Goal: Transaction & Acquisition: Purchase product/service

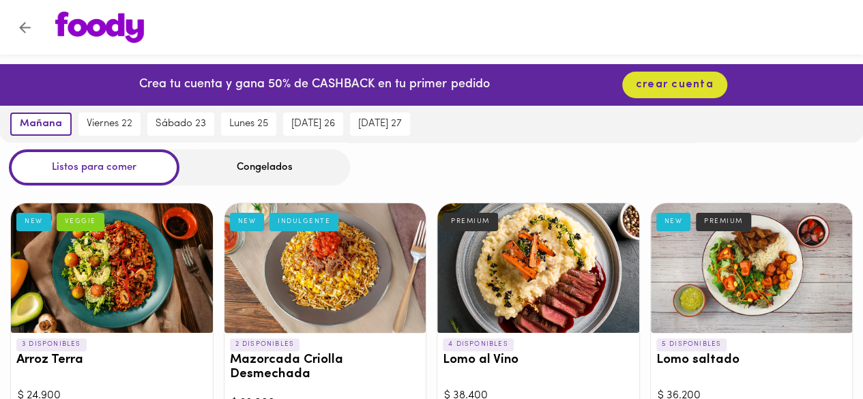
click at [274, 355] on h3 "Mazorcada Criolla Desmechada" at bounding box center [325, 367] width 191 height 29
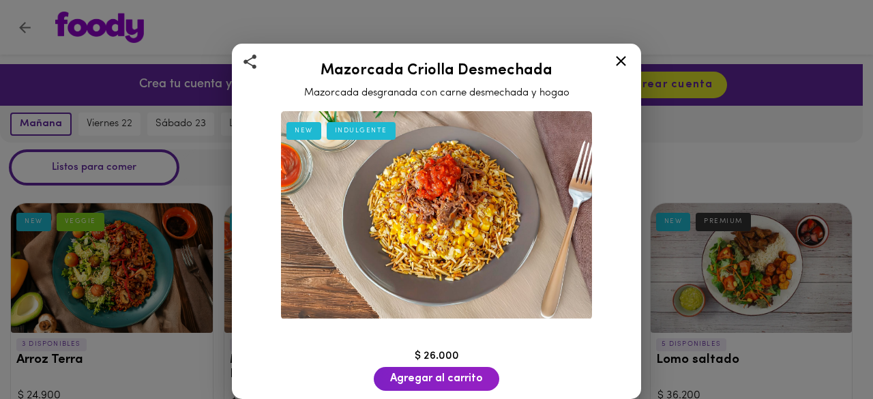
scroll to position [64, 0]
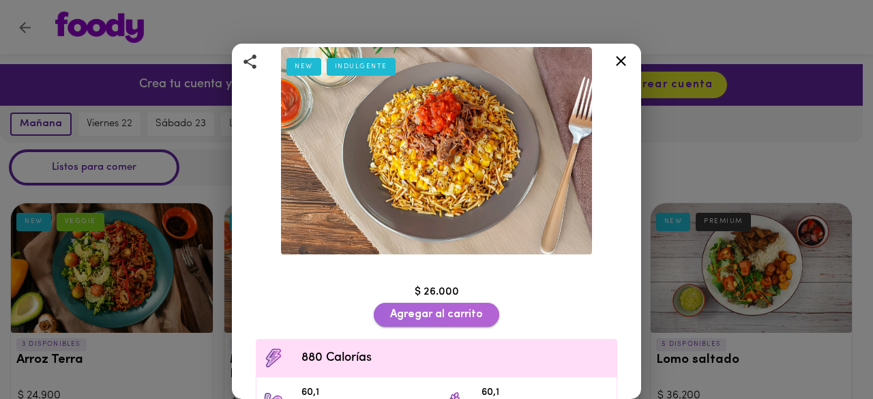
click at [432, 309] on span "Agregar al carrito" at bounding box center [436, 314] width 93 height 13
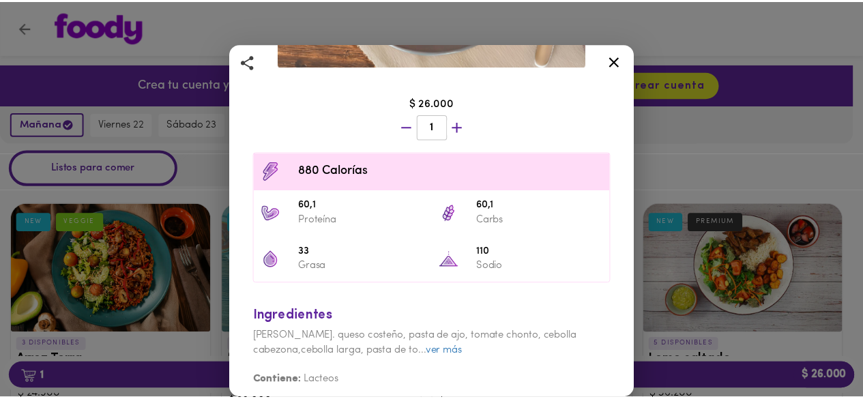
scroll to position [0, 0]
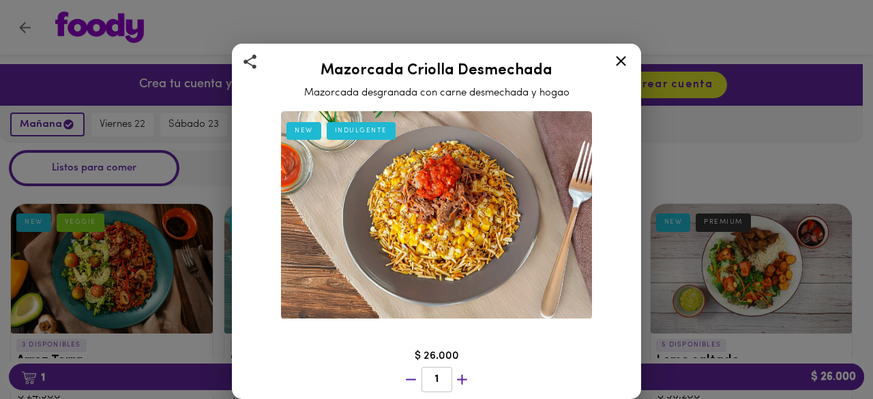
click at [627, 65] on icon at bounding box center [620, 61] width 17 height 17
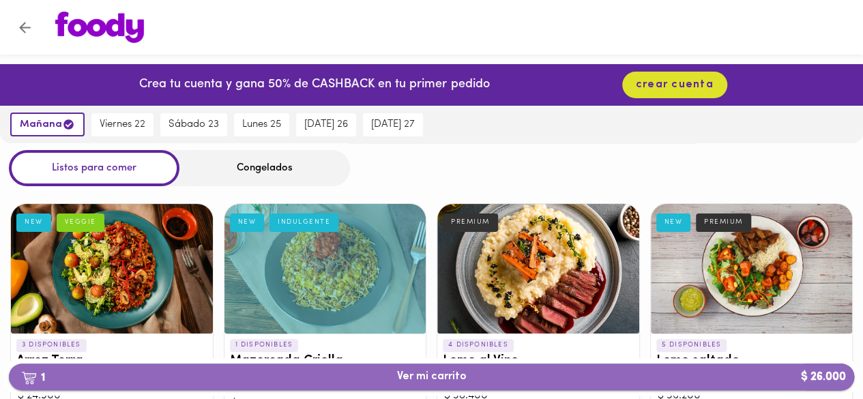
click at [400, 378] on span "1 Ver mi carrito $ 26.000" at bounding box center [432, 376] width 70 height 13
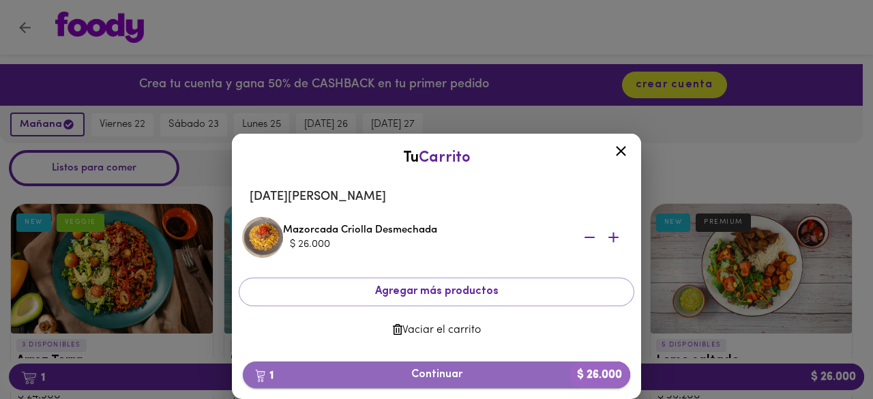
click at [430, 368] on span "1 Continuar $ 26.000" at bounding box center [436, 374] width 365 height 13
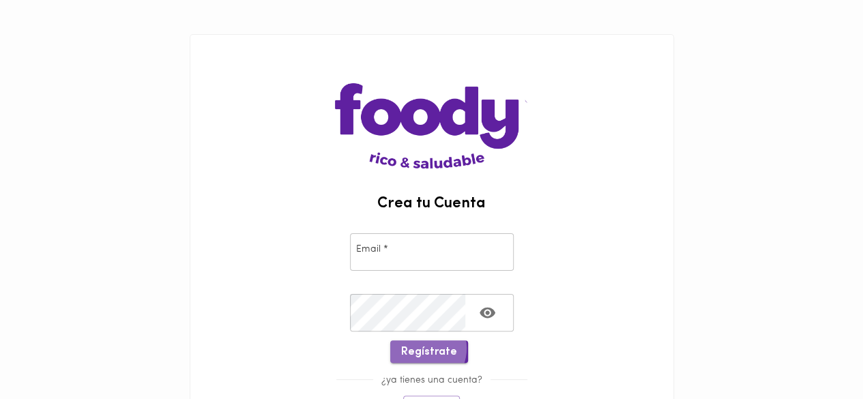
click at [421, 348] on span "Regístrate" at bounding box center [429, 352] width 56 height 13
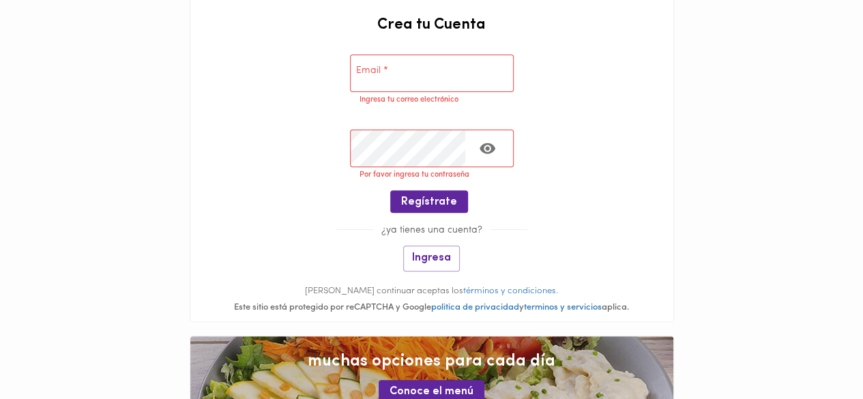
scroll to position [192, 0]
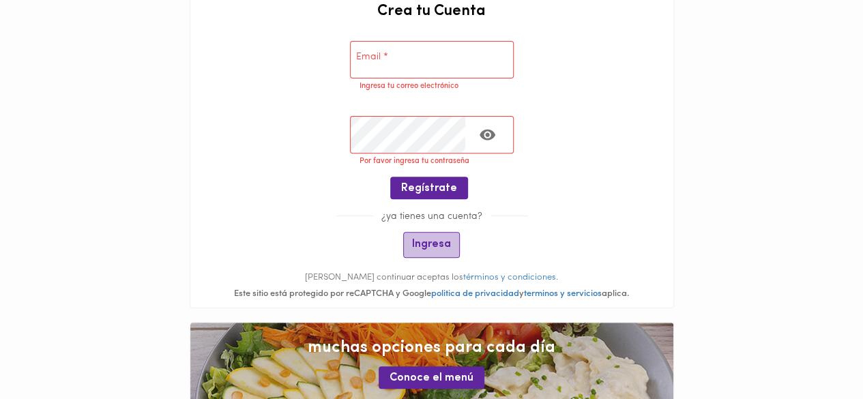
click at [431, 241] on span "Ingresa" at bounding box center [431, 244] width 39 height 13
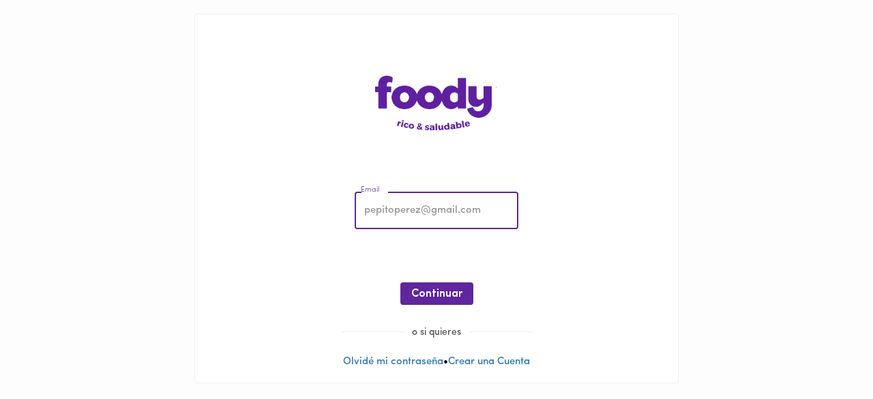
click at [400, 201] on input "email" at bounding box center [437, 211] width 164 height 38
type input "[EMAIL_ADDRESS][DOMAIN_NAME]"
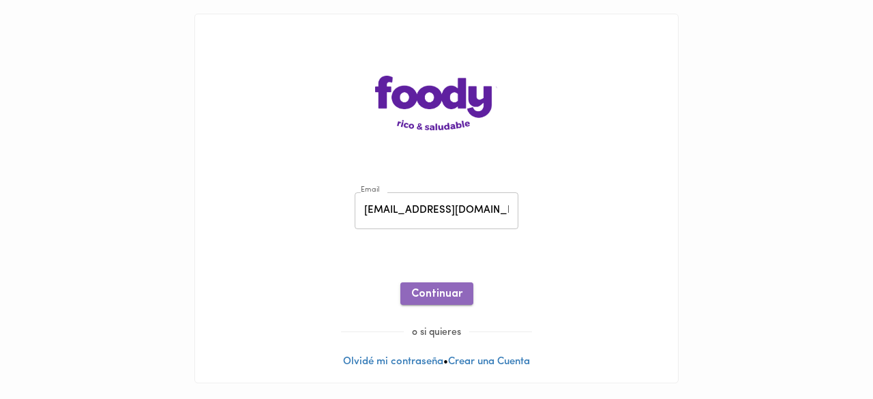
click at [434, 296] on span "Continuar" at bounding box center [436, 294] width 51 height 13
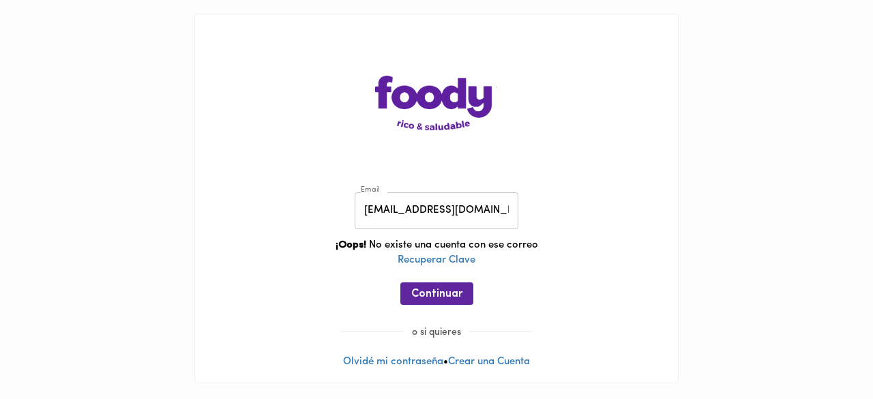
click at [434, 296] on span "Continuar" at bounding box center [436, 294] width 51 height 13
click at [501, 357] on link "Crear una Cuenta" at bounding box center [489, 362] width 82 height 10
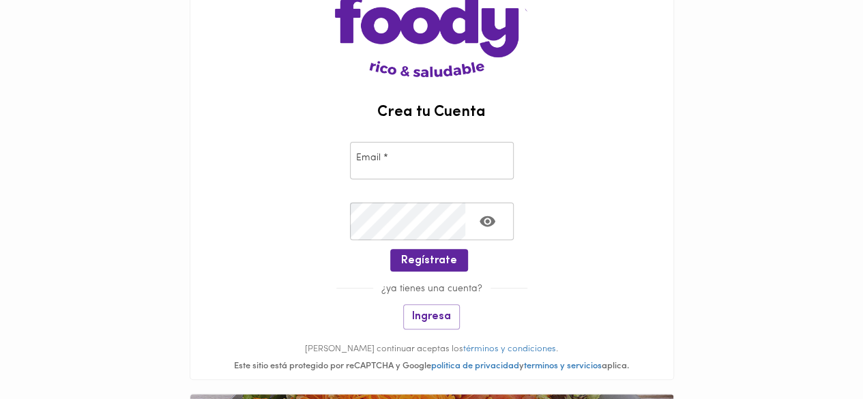
scroll to position [92, 0]
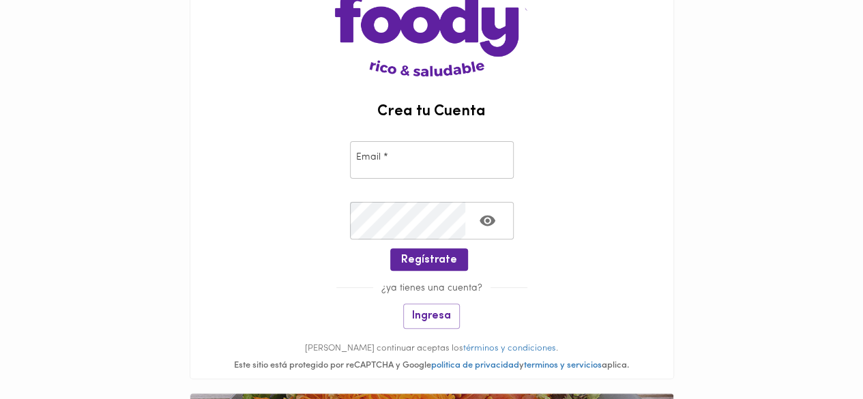
click at [440, 162] on input "email" at bounding box center [432, 160] width 164 height 38
type input "[EMAIL_ADDRESS][DOMAIN_NAME]"
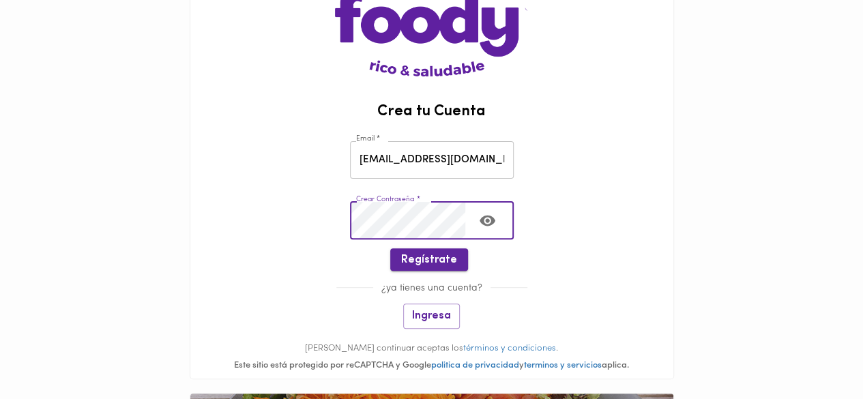
click at [428, 255] on span "Regístrate" at bounding box center [429, 260] width 56 height 13
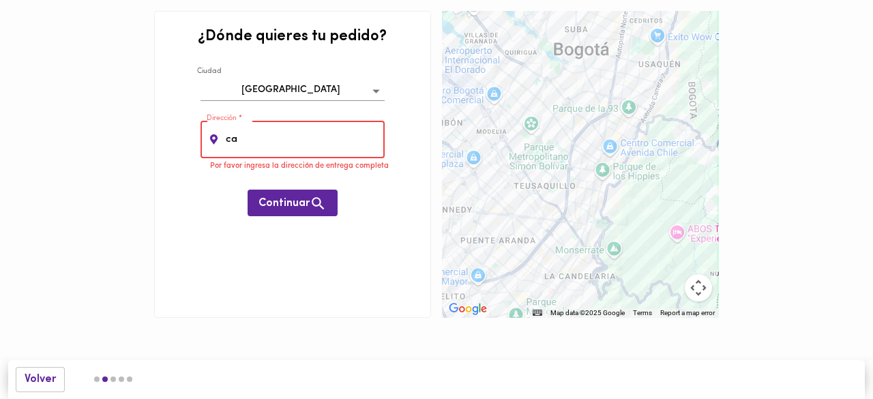
type input "c"
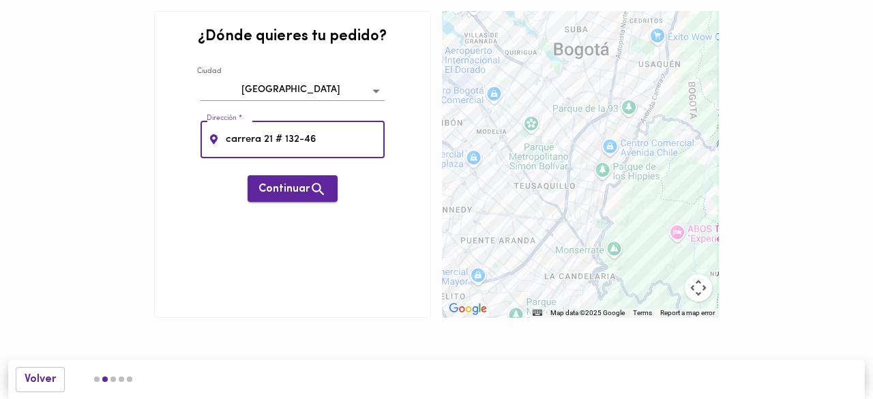
type input "carrera 21 # 132-46"
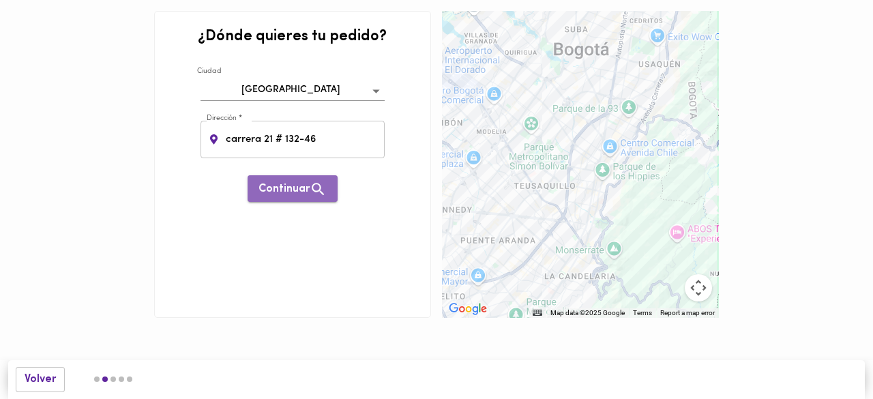
click at [288, 182] on span "Continuar" at bounding box center [292, 189] width 68 height 17
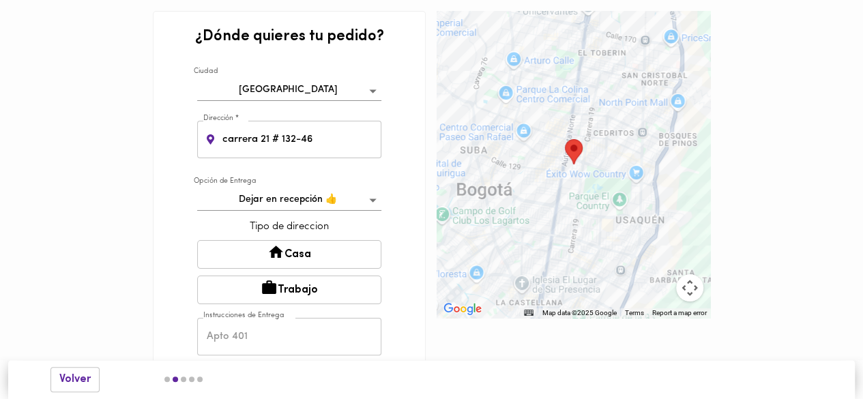
click at [284, 284] on button "Trabajo" at bounding box center [289, 289] width 184 height 29
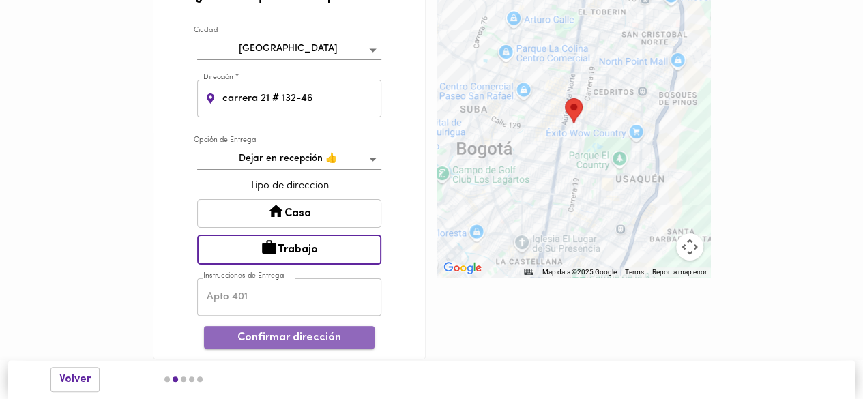
click at [280, 340] on span "Confirmar dirección" at bounding box center [289, 337] width 149 height 13
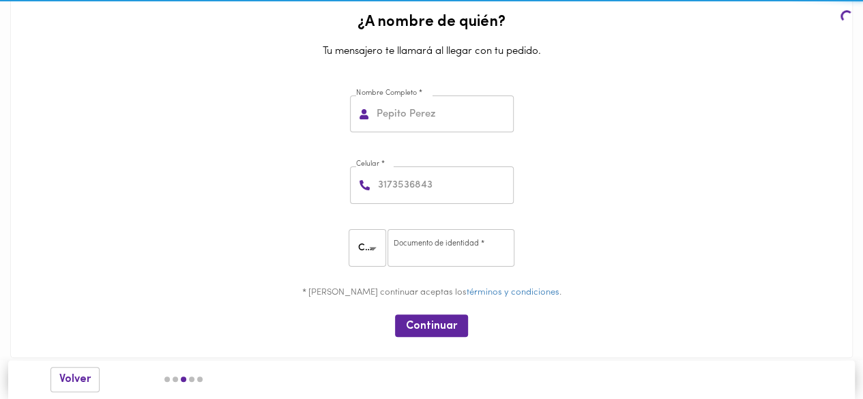
scroll to position [12, 0]
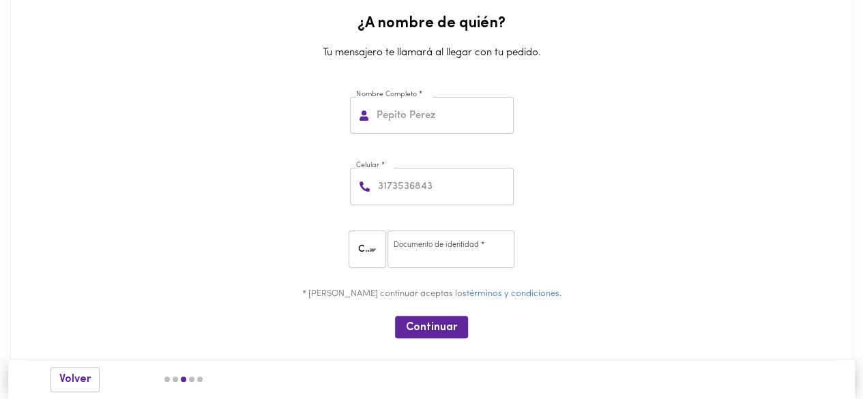
click at [424, 124] on input "text" at bounding box center [444, 116] width 140 height 38
type input "[PERSON_NAME]"
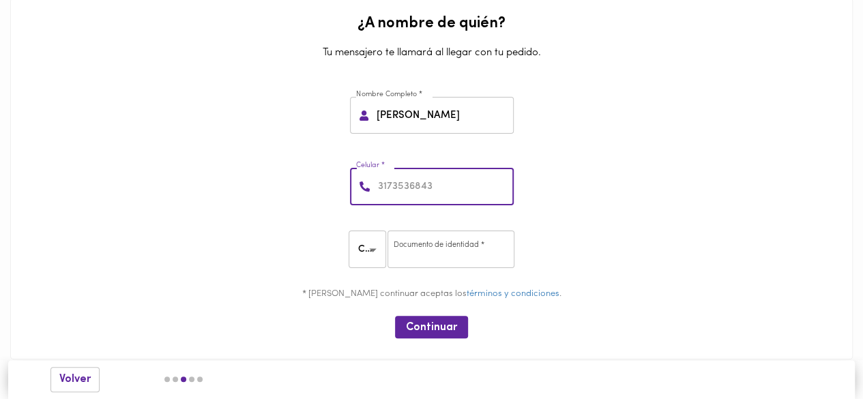
click at [408, 185] on input "number" at bounding box center [444, 187] width 138 height 38
type input "3208516496"
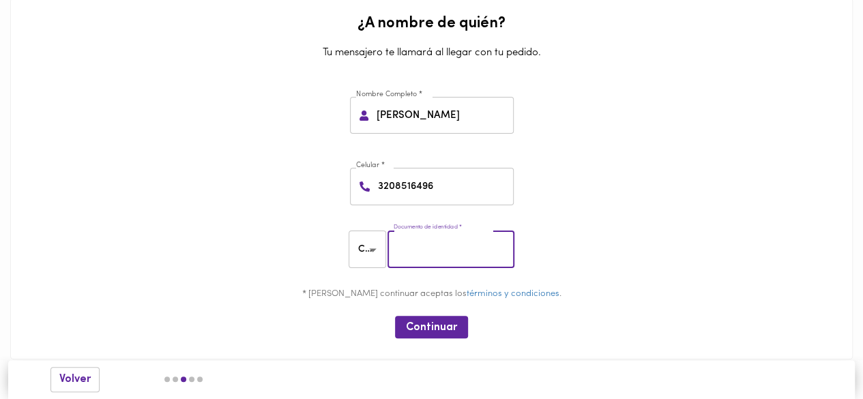
click at [428, 256] on input "number" at bounding box center [450, 249] width 127 height 38
type input "1032422065"
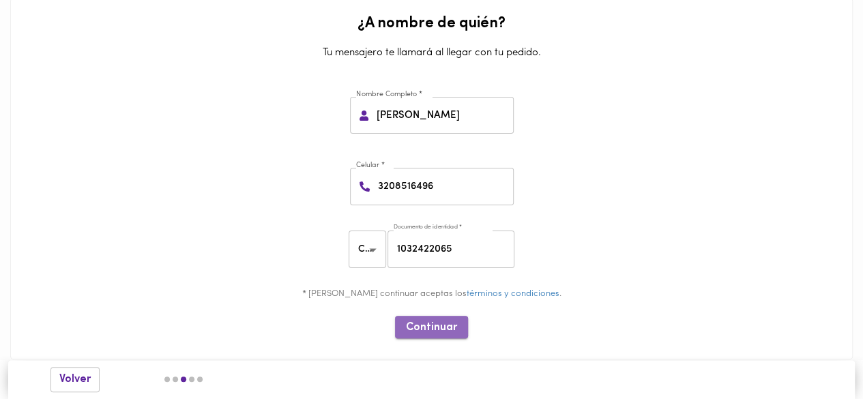
click at [429, 328] on span "Continuar" at bounding box center [431, 327] width 51 height 13
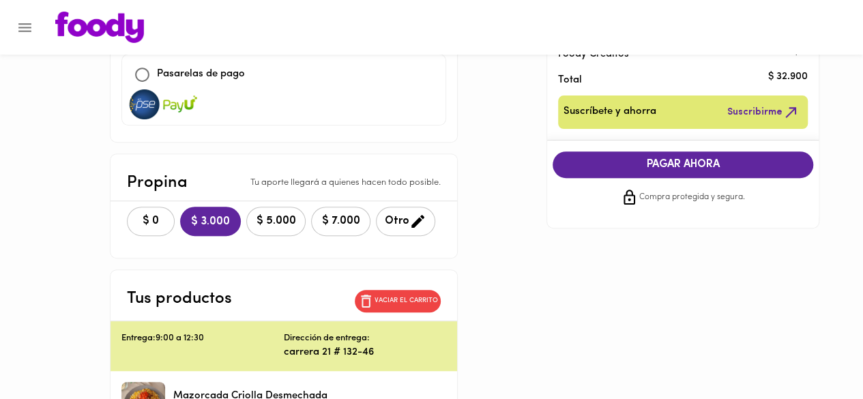
scroll to position [311, 0]
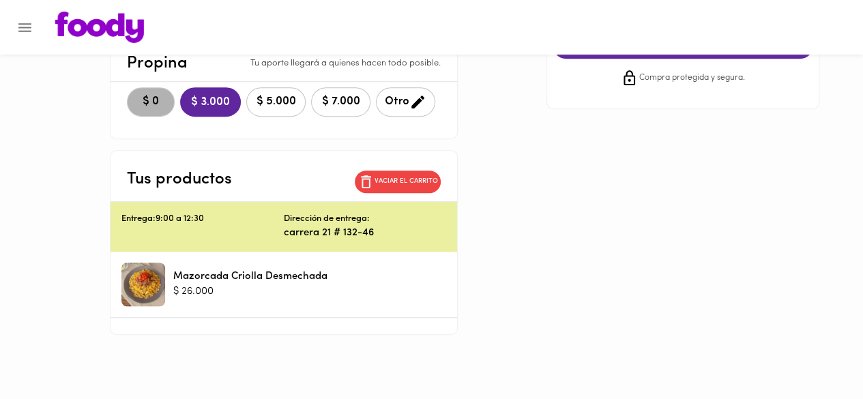
click at [148, 99] on span "$ 0" at bounding box center [151, 101] width 30 height 13
click at [387, 183] on p "Vaciar el carrito" at bounding box center [405, 182] width 63 height 10
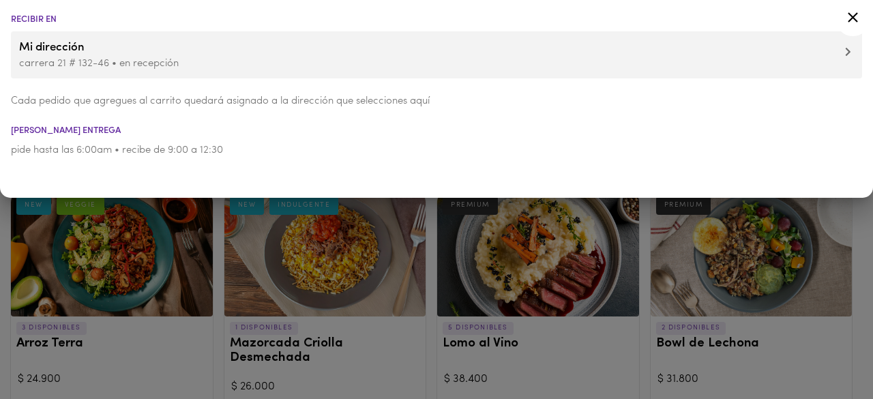
click at [854, 22] on icon at bounding box center [852, 17] width 17 height 17
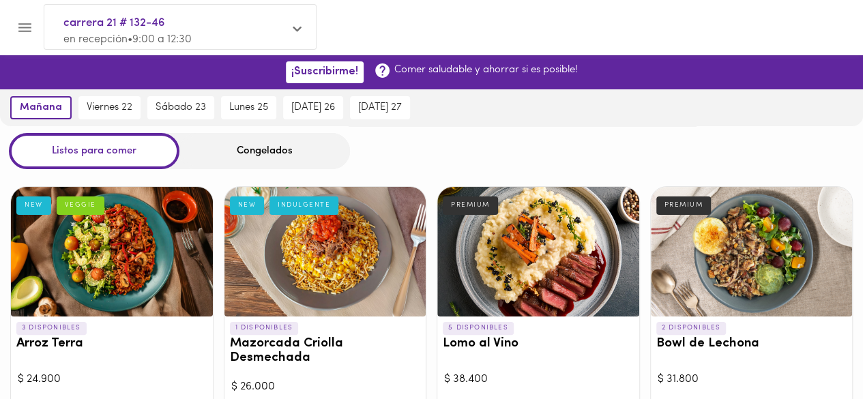
click at [24, 29] on icon "Menu" at bounding box center [24, 27] width 17 height 17
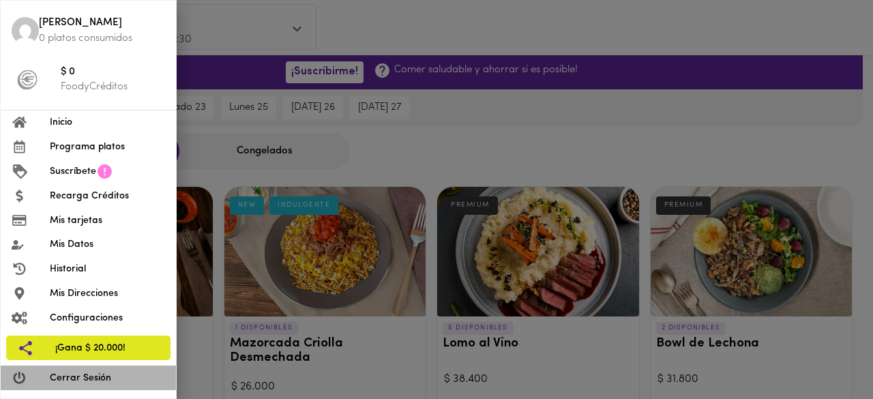
click at [78, 380] on span "Cerrar Sesión" at bounding box center [107, 378] width 115 height 14
